Goal: Navigation & Orientation: Find specific page/section

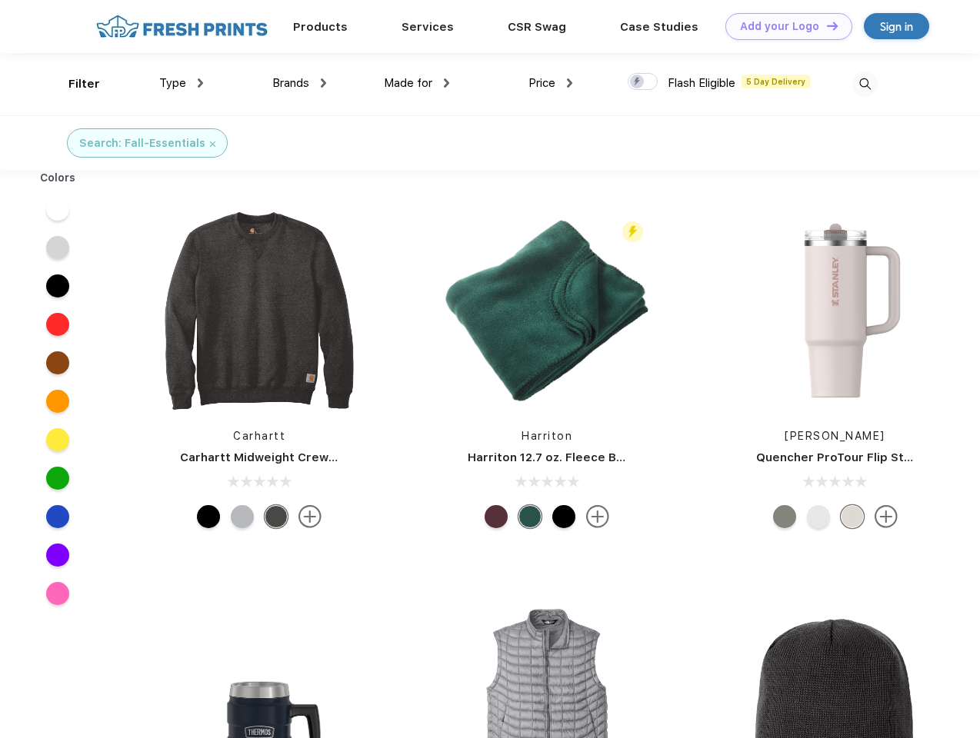
click at [783, 26] on link "Add your Logo Design Tool" at bounding box center [788, 26] width 127 height 27
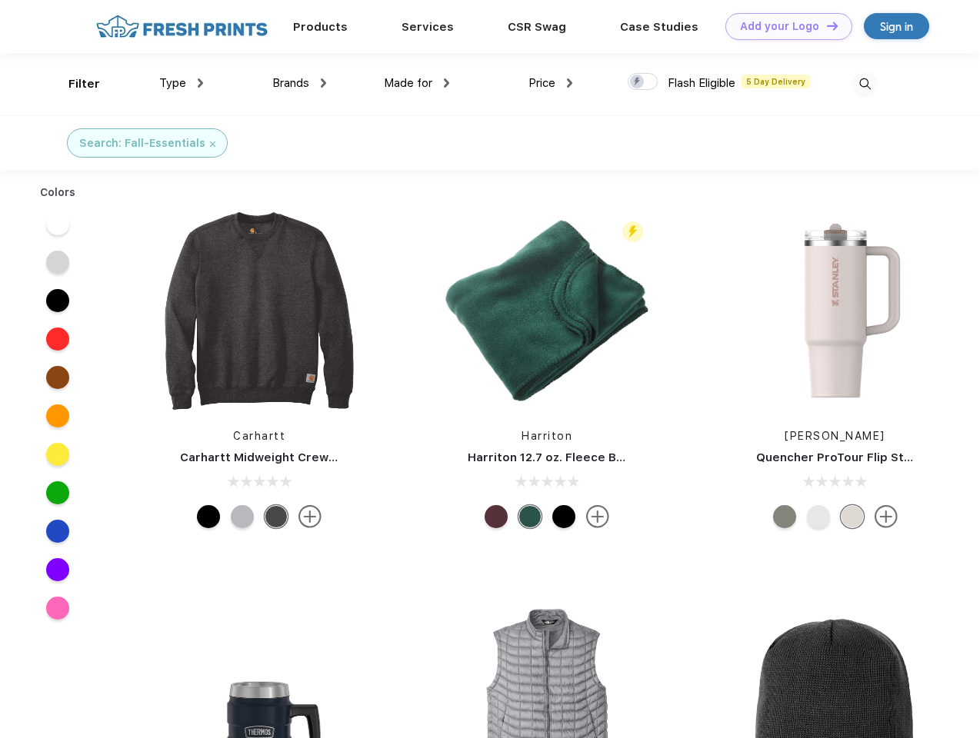
click at [74, 84] on div "Filter" at bounding box center [84, 84] width 32 height 18
click at [182, 83] on span "Type" at bounding box center [172, 83] width 27 height 14
click at [299, 83] on span "Brands" at bounding box center [290, 83] width 37 height 14
click at [417, 83] on span "Made for" at bounding box center [408, 83] width 48 height 14
click at [551, 83] on span "Price" at bounding box center [541, 83] width 27 height 14
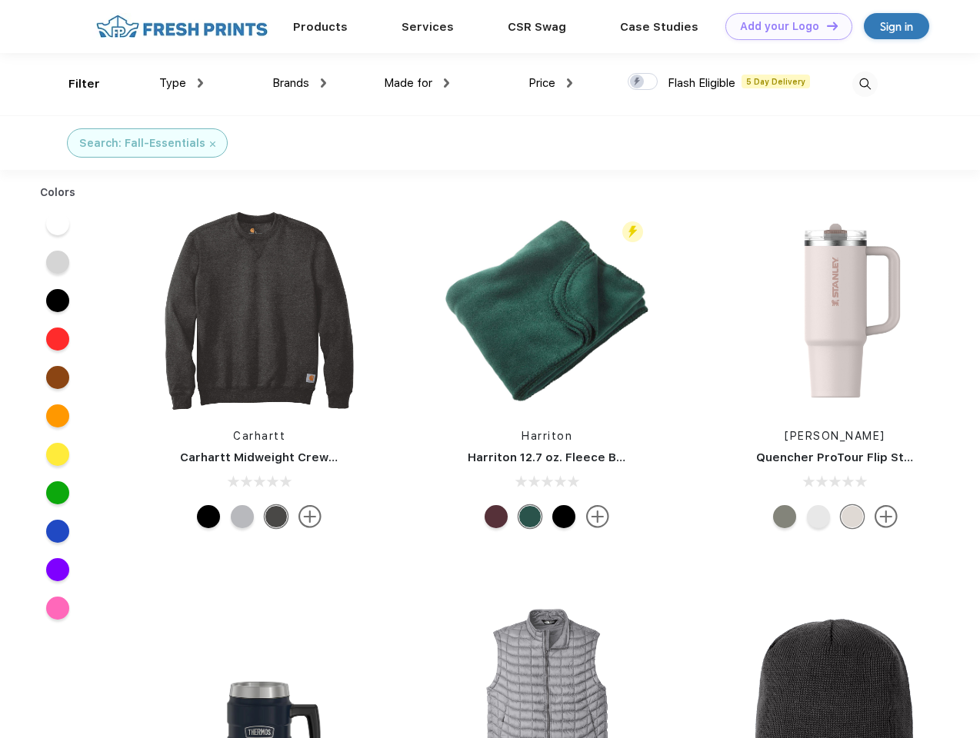
click at [643, 82] on div at bounding box center [643, 81] width 30 height 17
click at [638, 82] on input "checkbox" at bounding box center [633, 77] width 10 height 10
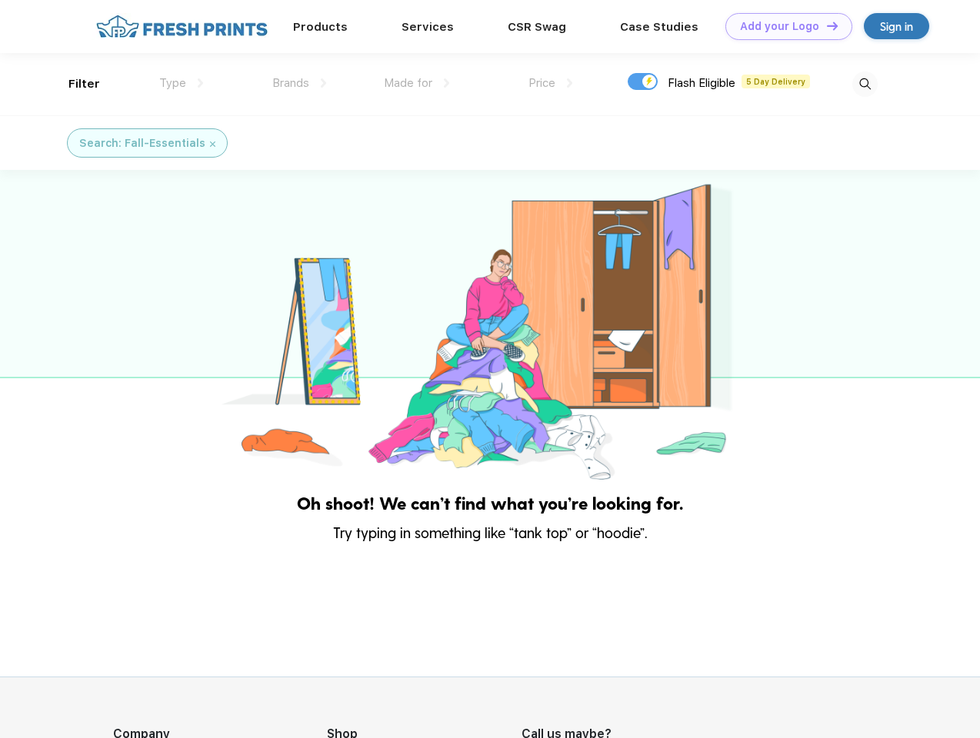
click at [865, 84] on img at bounding box center [864, 84] width 25 height 25
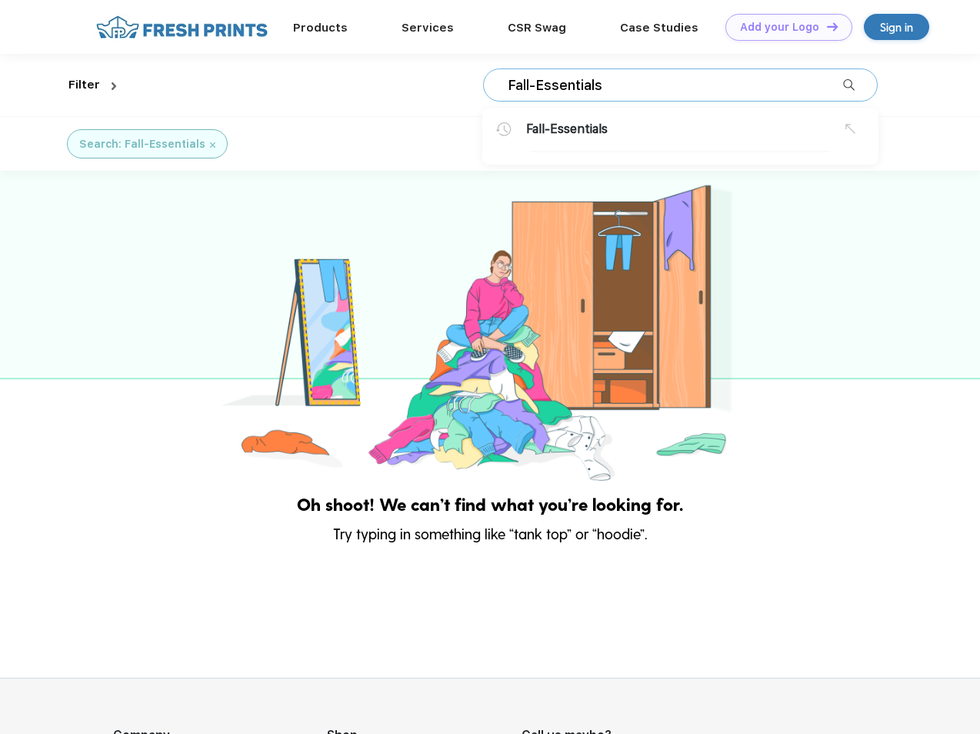
click at [58, 209] on div at bounding box center [490, 328] width 980 height 314
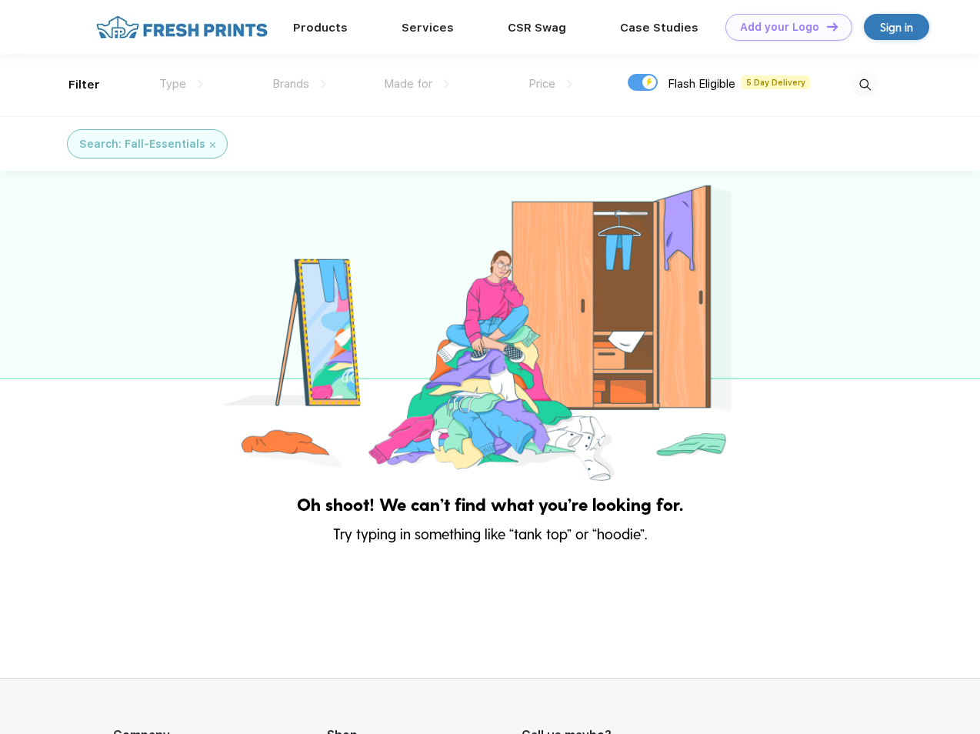
click at [58, 248] on div at bounding box center [490, 328] width 980 height 314
